Goal: Task Accomplishment & Management: Use online tool/utility

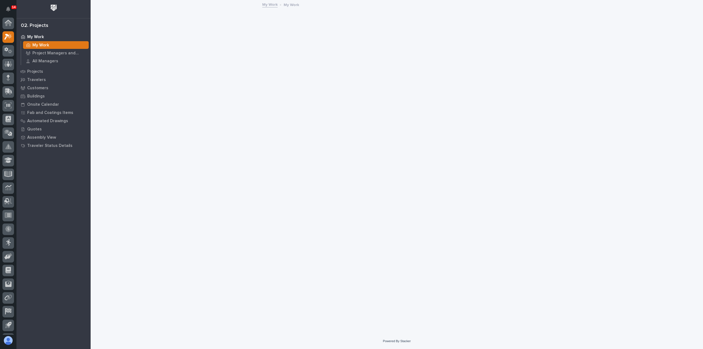
scroll to position [12, 0]
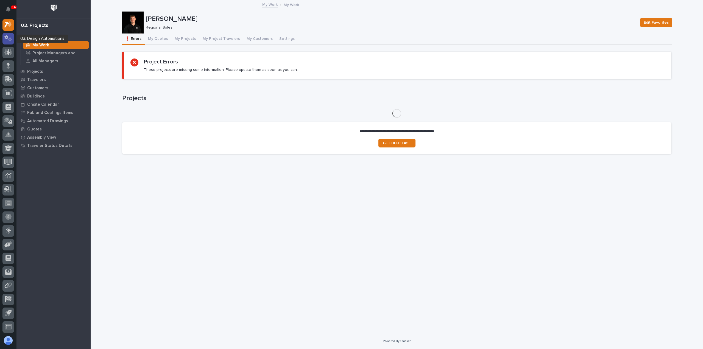
click at [12, 39] on icon at bounding box center [10, 40] width 4 height 4
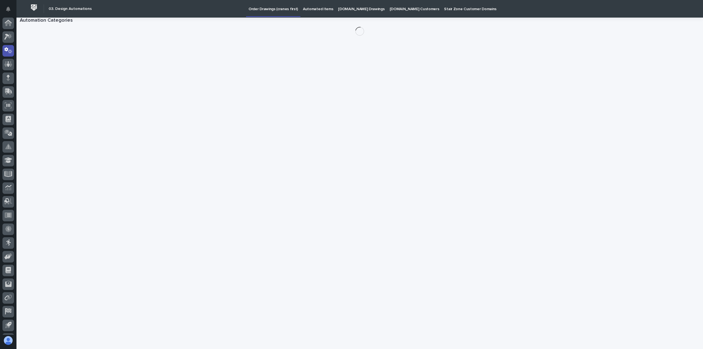
scroll to position [12, 0]
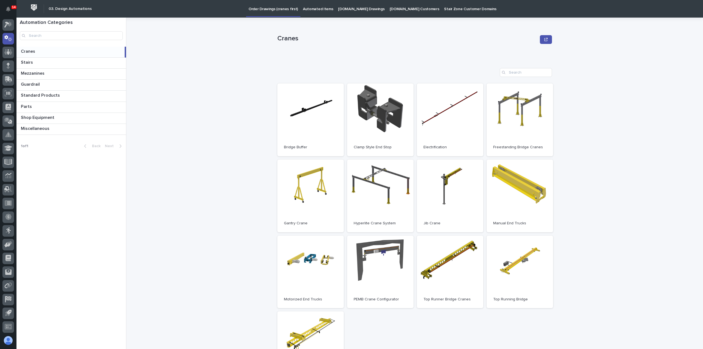
click at [312, 10] on p "Automated Items" at bounding box center [318, 6] width 30 height 12
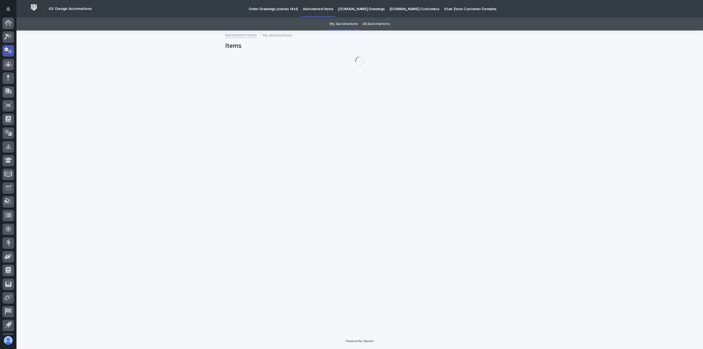
scroll to position [12, 0]
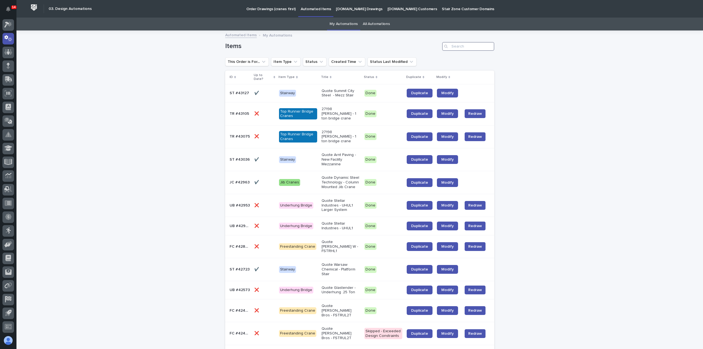
click at [482, 50] on input "Search" at bounding box center [468, 46] width 52 height 9
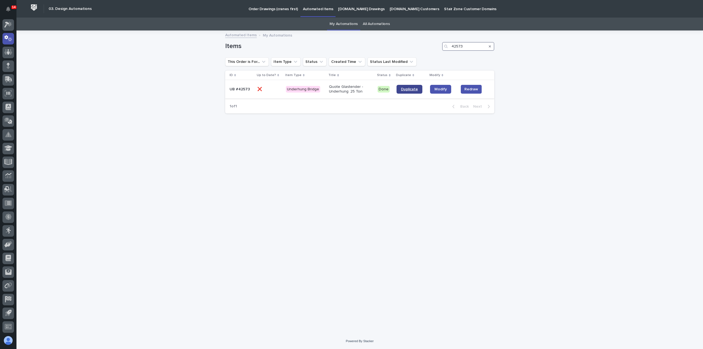
type input "42573"
click at [416, 90] on span "Duplicate" at bounding box center [409, 89] width 17 height 4
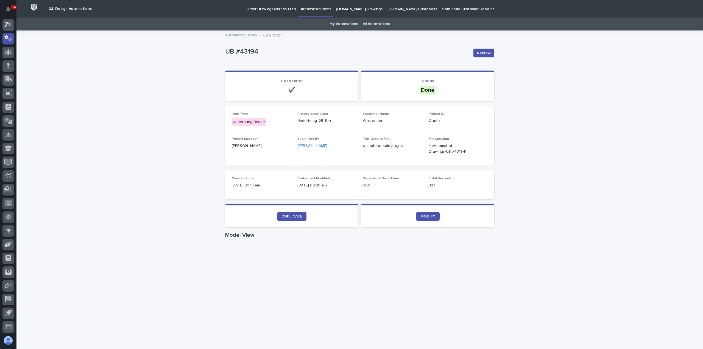
click at [520, 88] on div "Loading... Saving… Loading... Saving… UB #43194 Redraw UB #43194 Redraw Sorry, …" at bounding box center [359, 318] width 686 height 574
